Goal: Find contact information: Find contact information

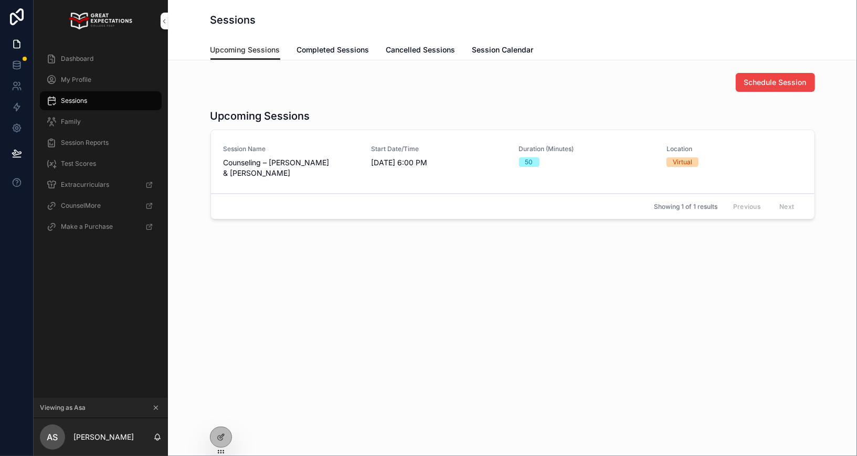
click at [0, 0] on icon at bounding box center [0, 0] width 0 height 0
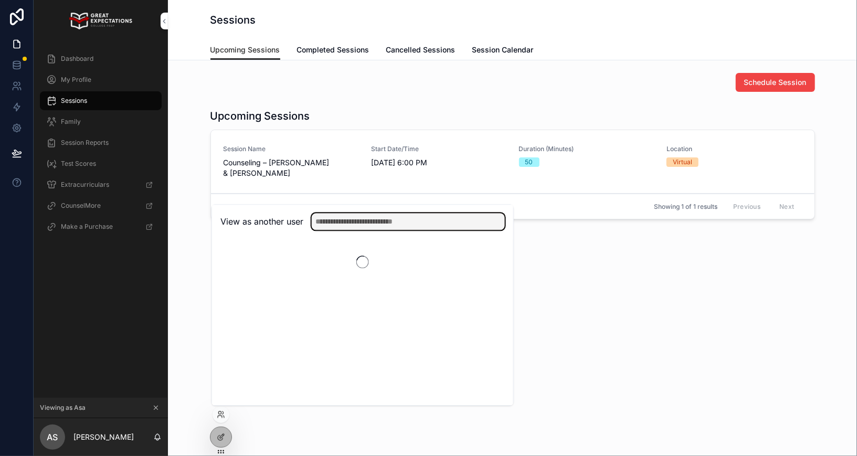
click at [350, 216] on input "text" at bounding box center [408, 221] width 193 height 17
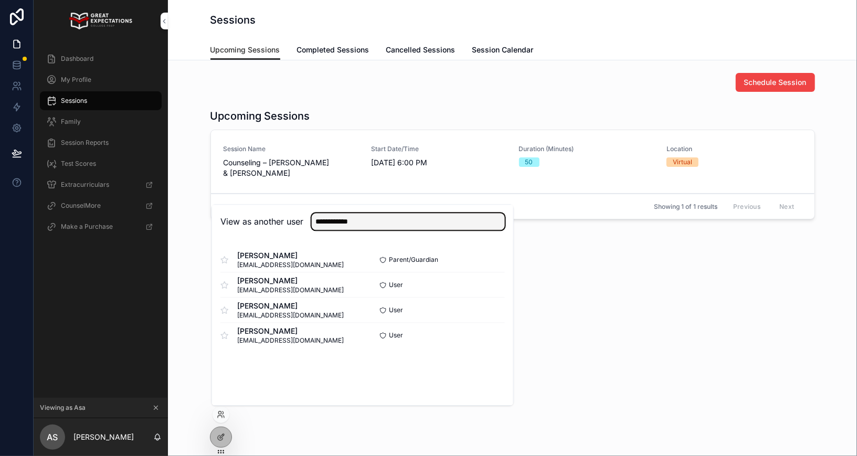
type input "**********"
click at [0, 0] on button "Select" at bounding box center [0, 0] width 0 height 0
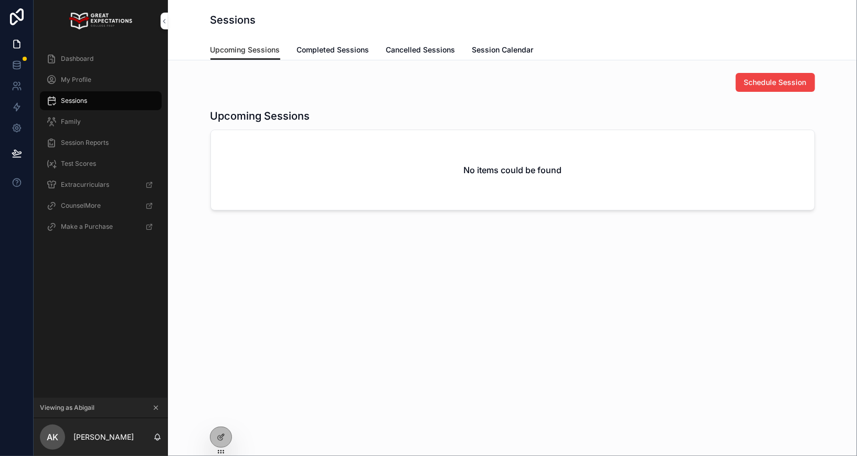
click at [92, 58] on span "Dashboard" at bounding box center [77, 59] width 33 height 8
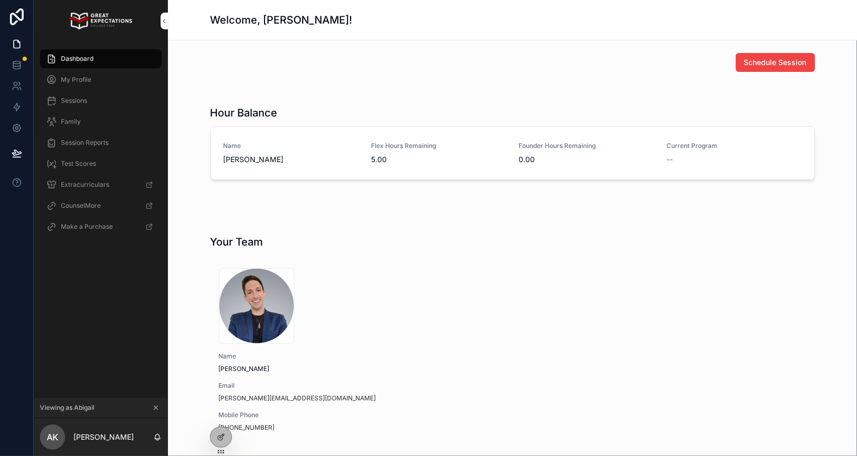
click at [72, 119] on span "Family" at bounding box center [71, 122] width 20 height 8
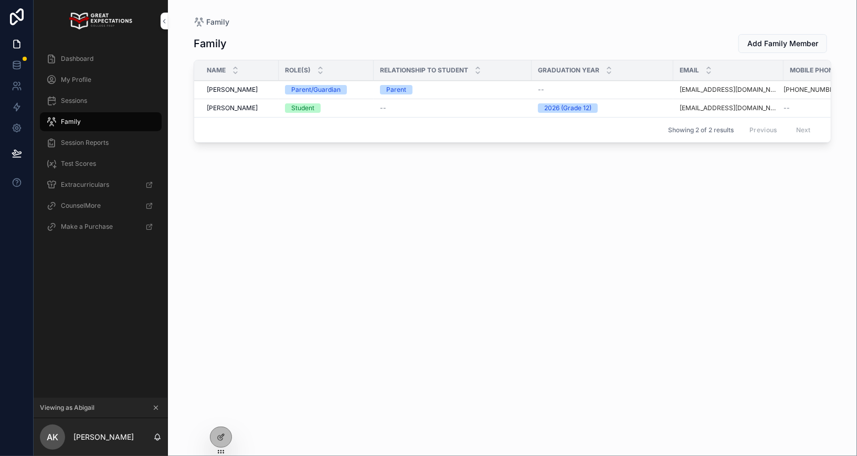
click at [238, 86] on span "[PERSON_NAME]" at bounding box center [232, 90] width 51 height 8
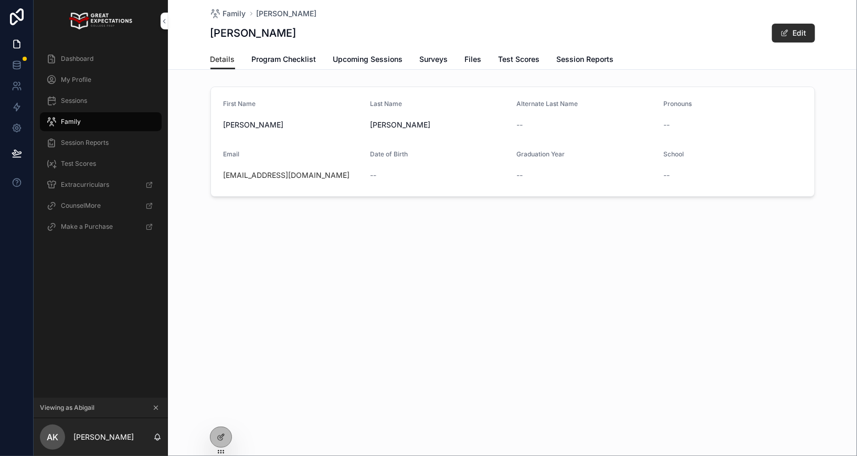
click at [308, 177] on div "[EMAIL_ADDRESS][DOMAIN_NAME]" at bounding box center [293, 175] width 139 height 10
copy link "[EMAIL_ADDRESS][DOMAIN_NAME]"
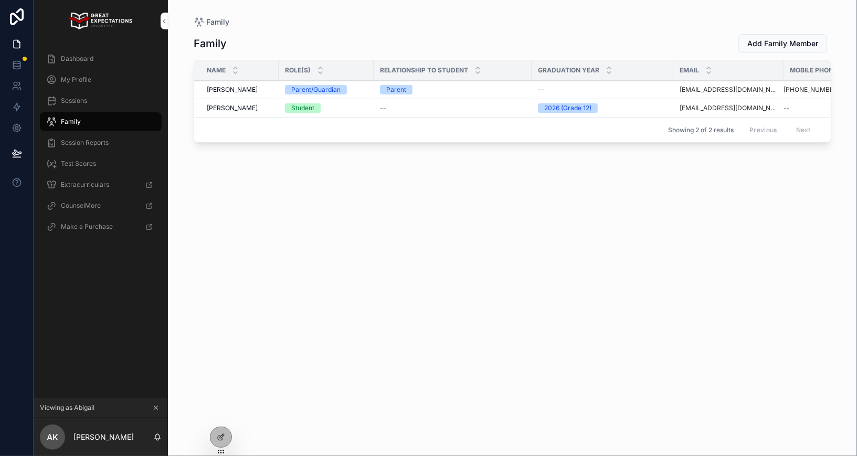
click at [240, 109] on span "[PERSON_NAME]" at bounding box center [232, 108] width 51 height 8
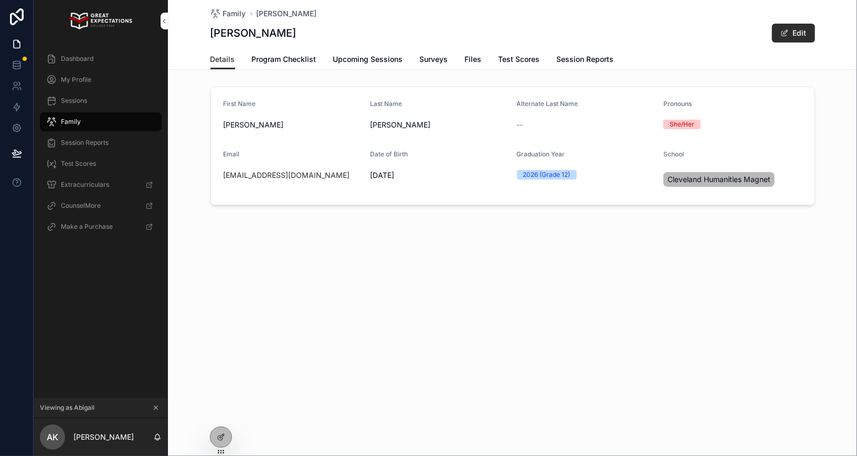
click at [333, 175] on div "[EMAIL_ADDRESS][DOMAIN_NAME]" at bounding box center [293, 175] width 139 height 10
copy link "[EMAIL_ADDRESS][DOMAIN_NAME]"
click at [83, 120] on div "Family" at bounding box center [100, 121] width 109 height 17
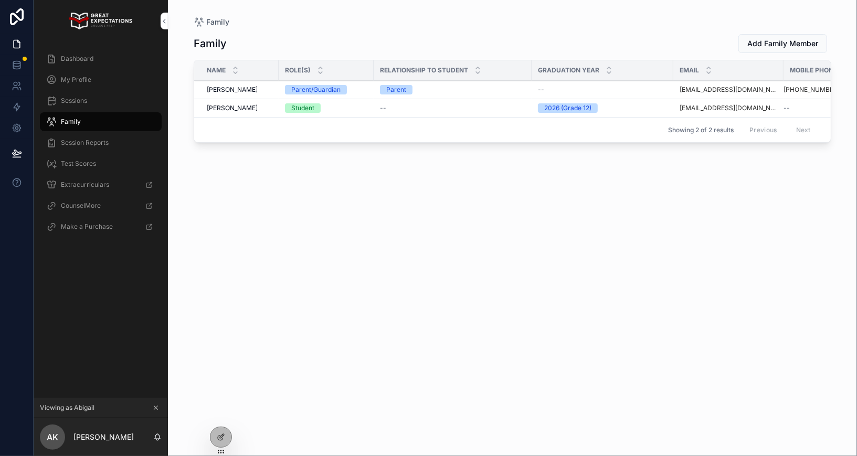
click at [0, 0] on icon at bounding box center [0, 0] width 0 height 0
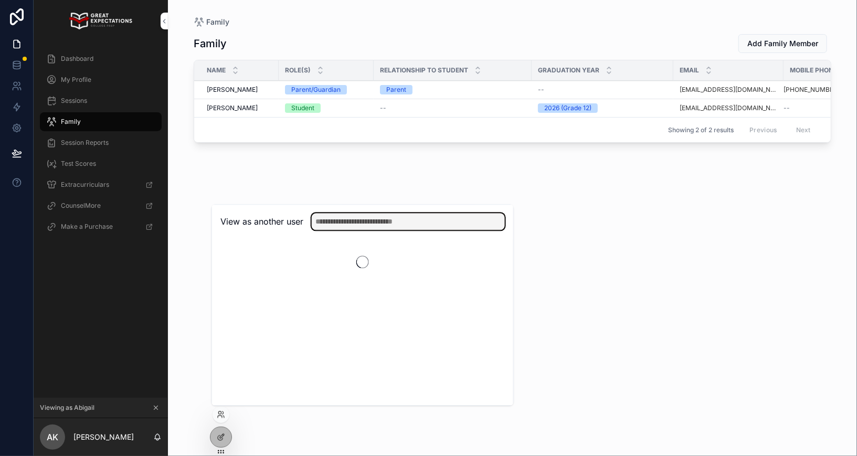
click at [339, 218] on input "text" at bounding box center [408, 221] width 193 height 17
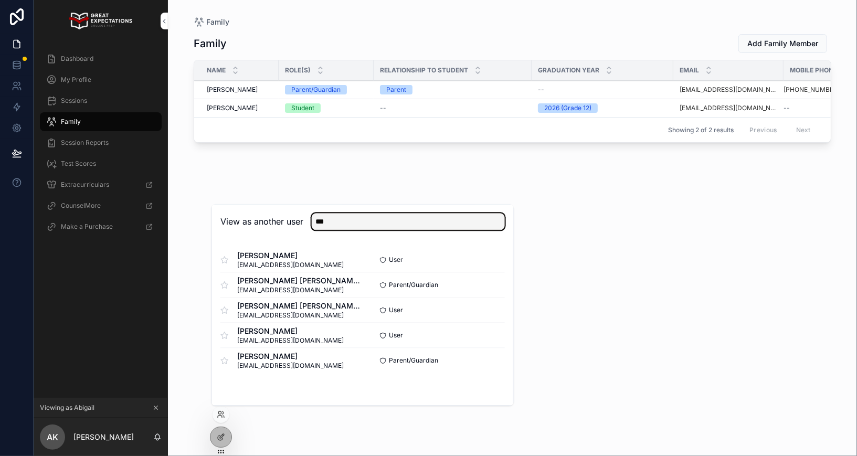
type input "***"
click at [0, 0] on button "Select" at bounding box center [0, 0] width 0 height 0
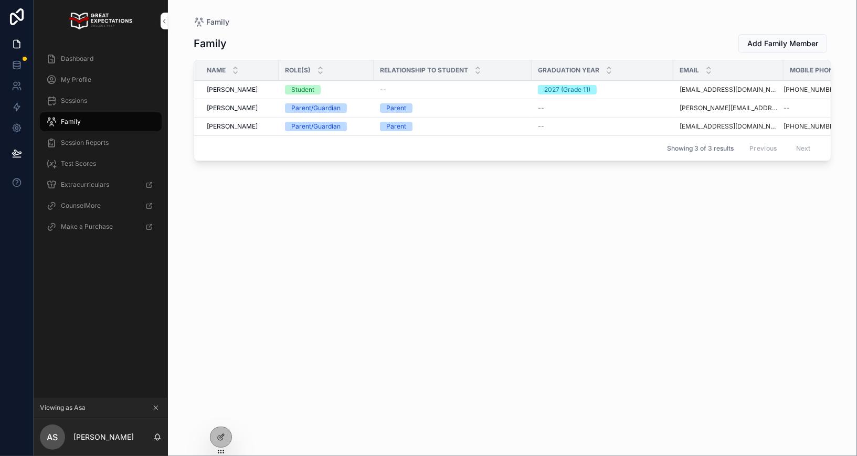
click at [215, 89] on span "[PERSON_NAME]" at bounding box center [232, 90] width 51 height 8
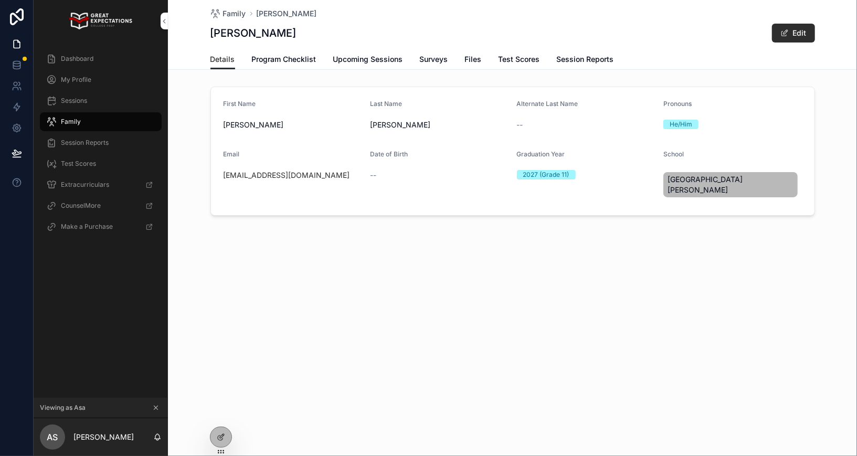
click at [318, 176] on div "asavsheridan@gmail.com" at bounding box center [293, 175] width 139 height 10
click at [319, 177] on div "asavsheridan@gmail.com" at bounding box center [293, 175] width 139 height 10
click at [317, 177] on div "asavsheridan@gmail.com" at bounding box center [293, 175] width 139 height 10
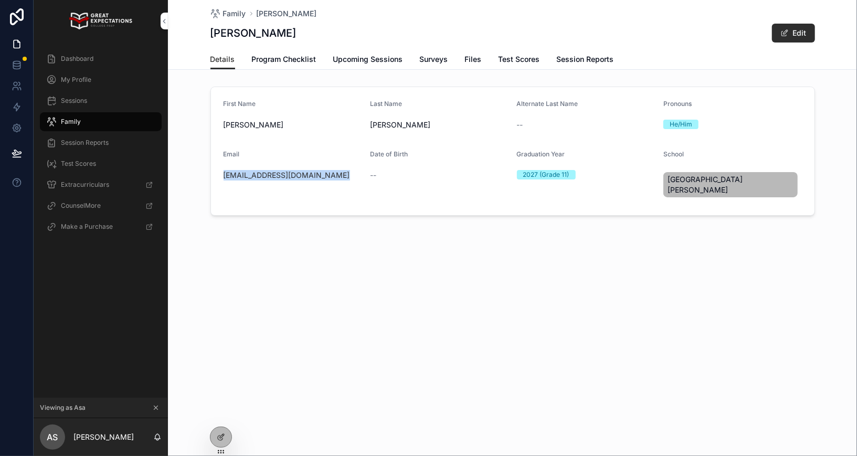
click at [317, 177] on div "asavsheridan@gmail.com" at bounding box center [293, 175] width 139 height 10
copy link "asavsheridan@gmail.com"
click at [0, 0] on icon at bounding box center [0, 0] width 0 height 0
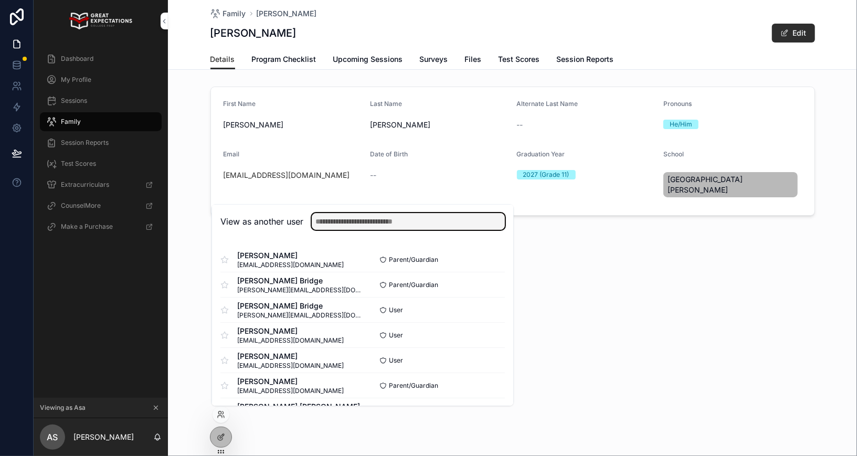
click at [353, 224] on input "text" at bounding box center [408, 221] width 193 height 17
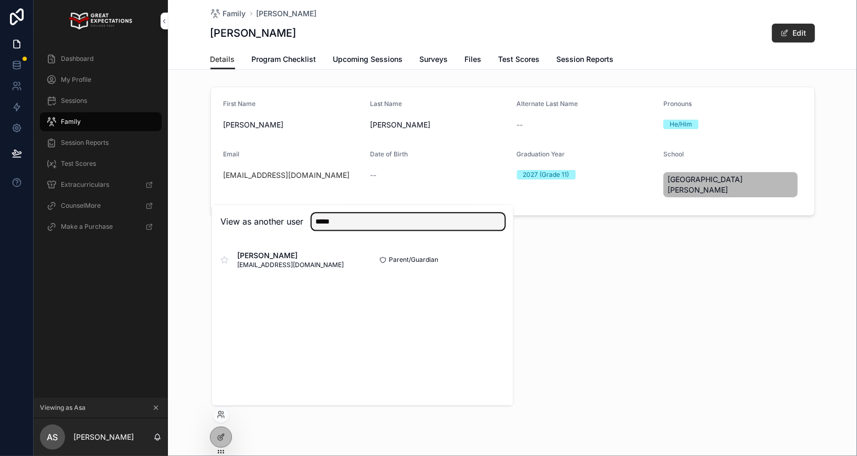
type input "*****"
click at [0, 0] on button "Select" at bounding box center [0, 0] width 0 height 0
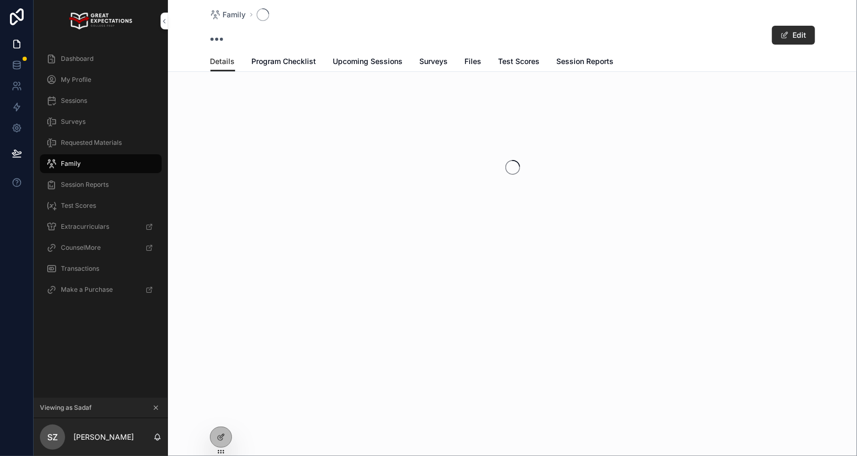
click at [105, 55] on div "Dashboard" at bounding box center [100, 58] width 109 height 17
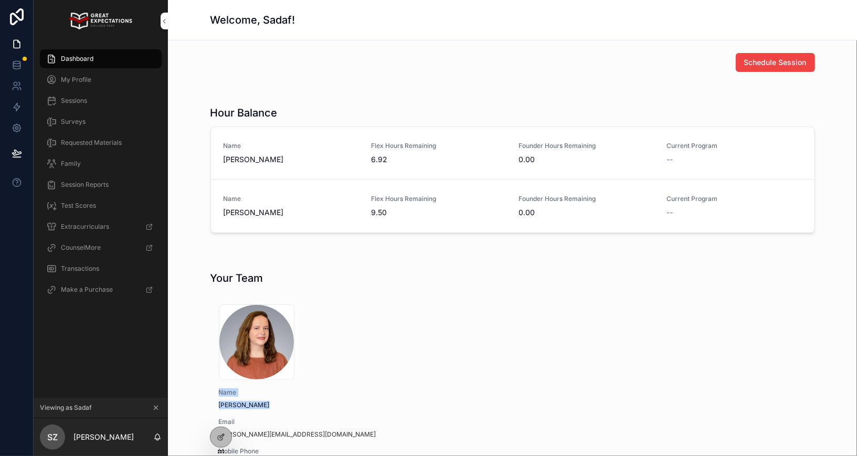
drag, startPoint x: 332, startPoint y: 280, endPoint x: 239, endPoint y: 411, distance: 160.4
click at [240, 413] on div "Your Team 673586c4e7174b39710f4905_laura_shadler .png Name Laura Schadler Email…" at bounding box center [512, 377] width 604 height 212
click at [354, 345] on div "673586c4e7174b39710f4905_laura_shadler .png" at bounding box center [311, 342] width 185 height 76
drag, startPoint x: 348, startPoint y: 360, endPoint x: 206, endPoint y: 266, distance: 170.4
click at [206, 267] on div "Your Team 673586c4e7174b39710f4905_laura_shadler .png Name Laura Schadler Email…" at bounding box center [512, 377] width 672 height 220
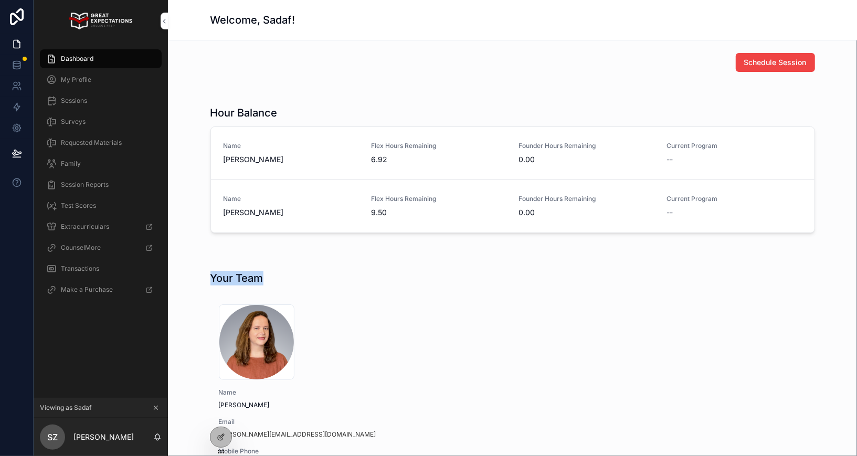
click at [206, 267] on div "Your Team 673586c4e7174b39710f4905_laura_shadler .png Name Laura Schadler Email…" at bounding box center [512, 377] width 672 height 220
drag, startPoint x: 205, startPoint y: 268, endPoint x: 320, endPoint y: 373, distance: 155.3
click at [320, 373] on div "Your Team 673586c4e7174b39710f4905_laura_shadler .png Name Laura Schadler Email…" at bounding box center [512, 377] width 672 height 220
click at [335, 373] on div "673586c4e7174b39710f4905_laura_shadler .png" at bounding box center [311, 342] width 185 height 76
click at [456, 349] on div "673586c4e7174b39710f4905_laura_shadler .png Name Laura Schadler Email lauras@ge…" at bounding box center [512, 387] width 604 height 191
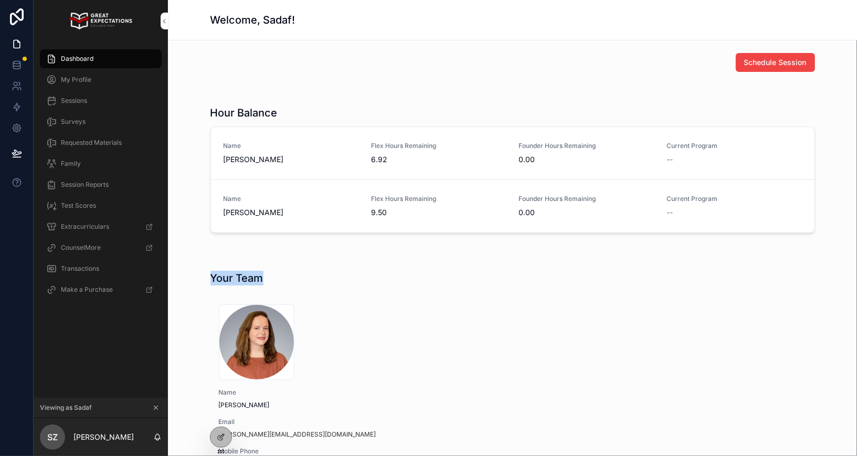
drag, startPoint x: 201, startPoint y: 268, endPoint x: 326, endPoint y: 369, distance: 160.8
click at [326, 369] on div "Your Team 673586c4e7174b39710f4905_laura_shadler .png Name Laura Schadler Email…" at bounding box center [512, 377] width 672 height 220
click at [462, 365] on div "673586c4e7174b39710f4905_laura_shadler .png Name Laura Schadler Email lauras@ge…" at bounding box center [512, 387] width 604 height 191
drag, startPoint x: 204, startPoint y: 269, endPoint x: 334, endPoint y: 384, distance: 173.2
click at [334, 384] on div "Your Team 673586c4e7174b39710f4905_laura_shadler .png Name Laura Schadler Email…" at bounding box center [512, 377] width 672 height 220
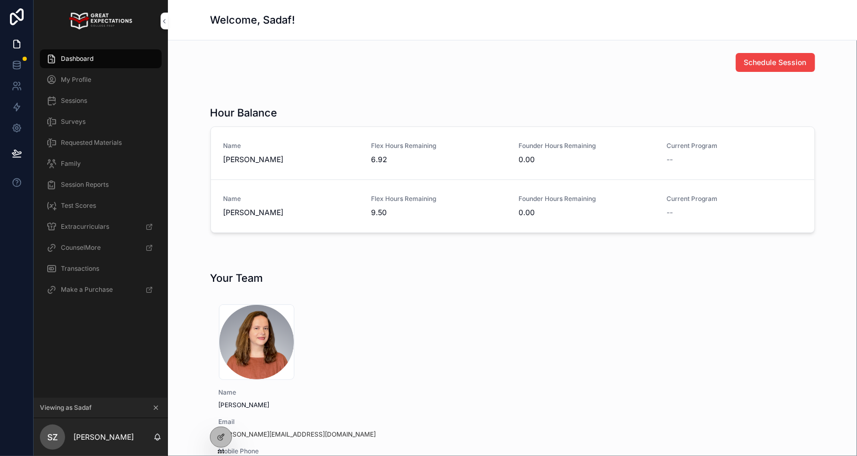
click at [463, 376] on div "673586c4e7174b39710f4905_laura_shadler .png Name Laura Schadler Email lauras@ge…" at bounding box center [512, 387] width 604 height 191
drag, startPoint x: 463, startPoint y: 378, endPoint x: 210, endPoint y: 263, distance: 277.6
click at [211, 261] on div "Schedule Session Hour Balance Name Mishal Zaidi Flex Hours Remaining 6.92 Found…" at bounding box center [512, 297] width 689 height 514
click at [208, 272] on div "Your Team 673586c4e7174b39710f4905_laura_shadler .png Name Laura Schadler Email…" at bounding box center [512, 377] width 672 height 220
drag, startPoint x: 208, startPoint y: 272, endPoint x: 360, endPoint y: 352, distance: 171.3
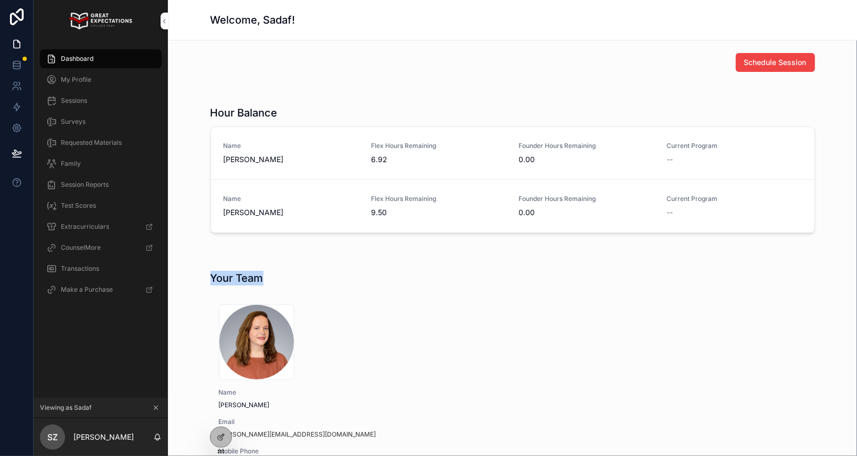
click at [361, 352] on div "Your Team 673586c4e7174b39710f4905_laura_shadler .png Name Laura Schadler Email…" at bounding box center [512, 377] width 672 height 220
click at [441, 347] on div "673586c4e7174b39710f4905_laura_shadler .png Name Laura Schadler Email lauras@ge…" at bounding box center [512, 387] width 604 height 191
